Goal: Task Accomplishment & Management: Manage account settings

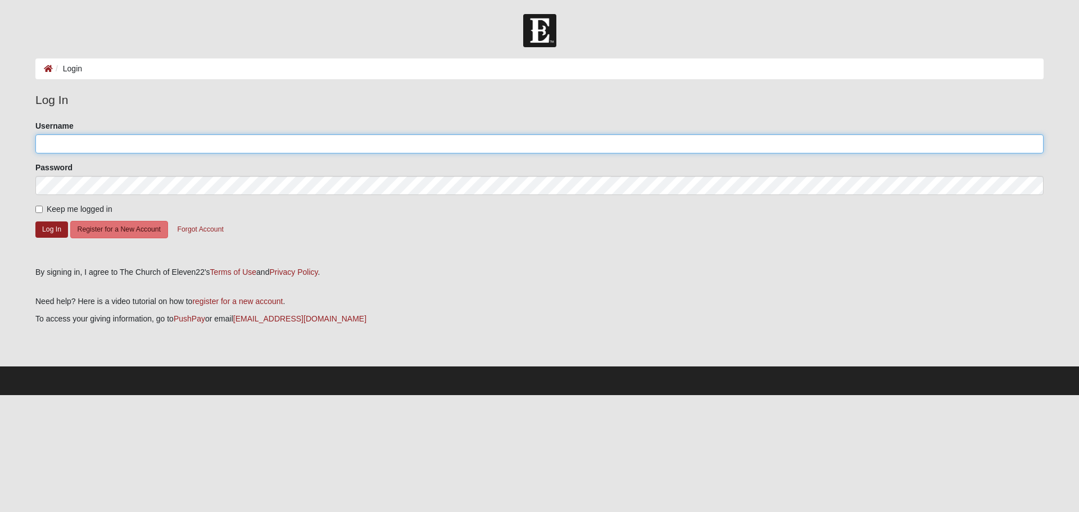
click at [124, 149] on input "Username" at bounding box center [539, 143] width 1008 height 19
type input "RachelLeigh"
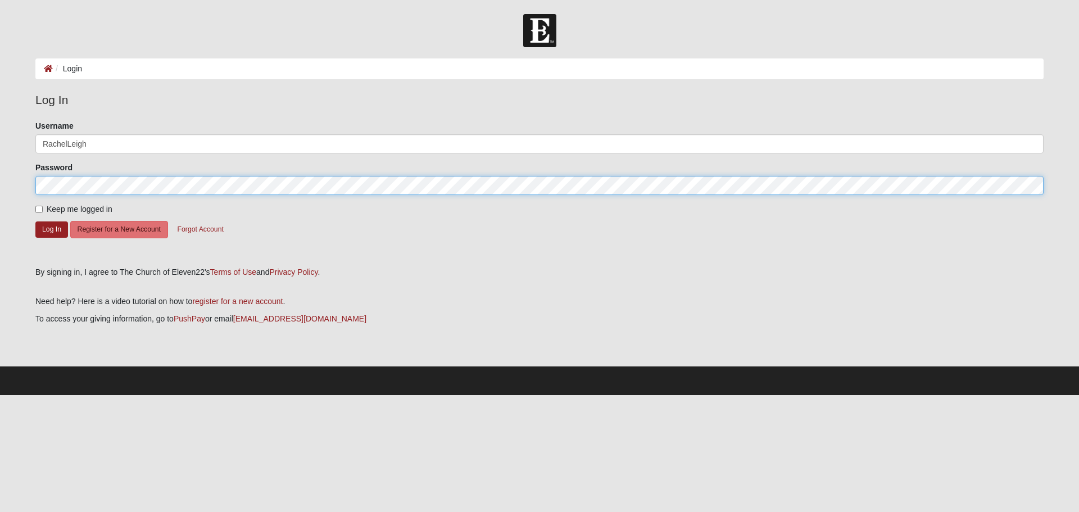
click at [35, 221] on button "Log In" at bounding box center [51, 229] width 33 height 16
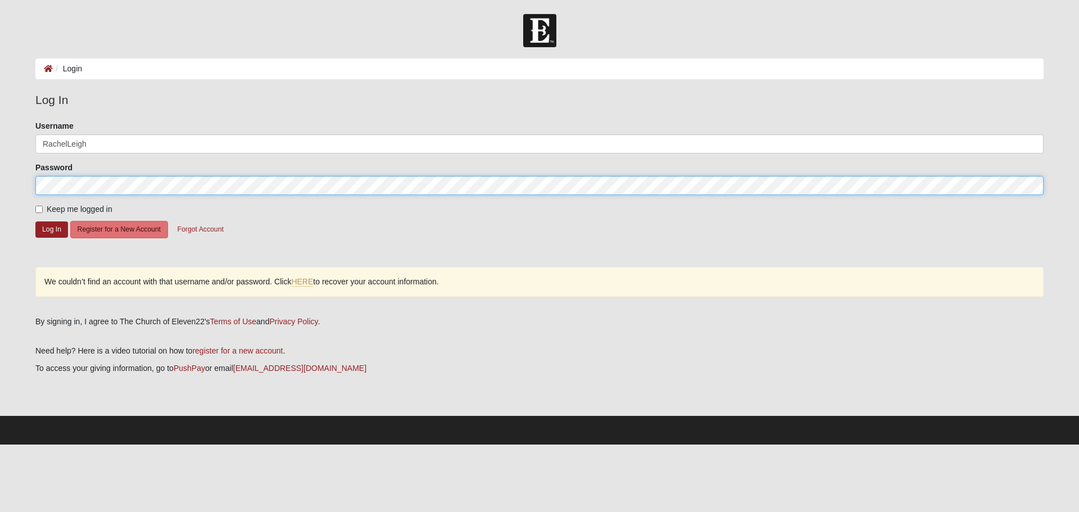
click at [14, 177] on form "Log In Login Login Error Log In Please correct the following: Username RachelLe…" at bounding box center [539, 229] width 1079 height 430
click at [35, 221] on button "Log In" at bounding box center [51, 229] width 33 height 16
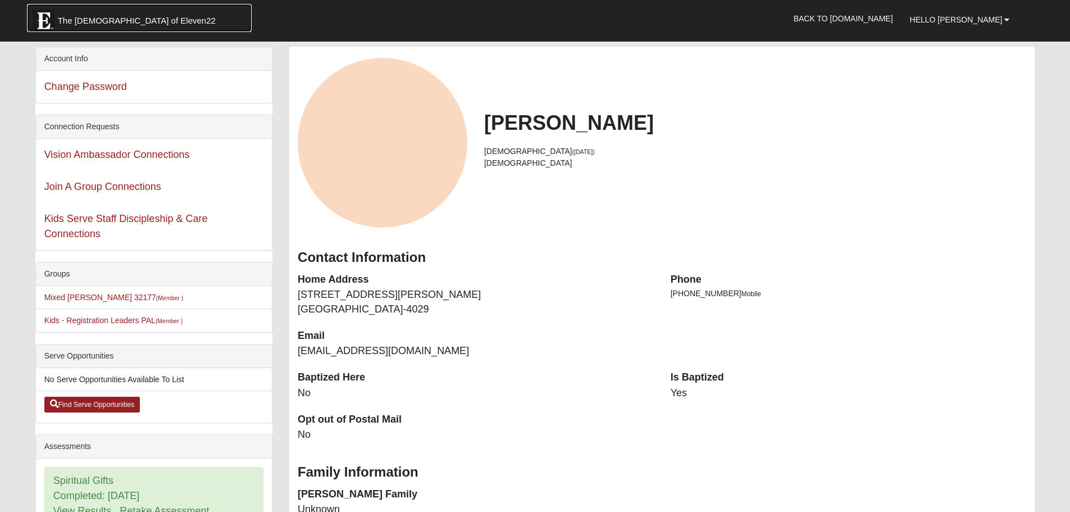
click at [63, 15] on span "The [DEMOGRAPHIC_DATA] of Eleven22" at bounding box center [137, 20] width 158 height 11
